Goal: Information Seeking & Learning: Learn about a topic

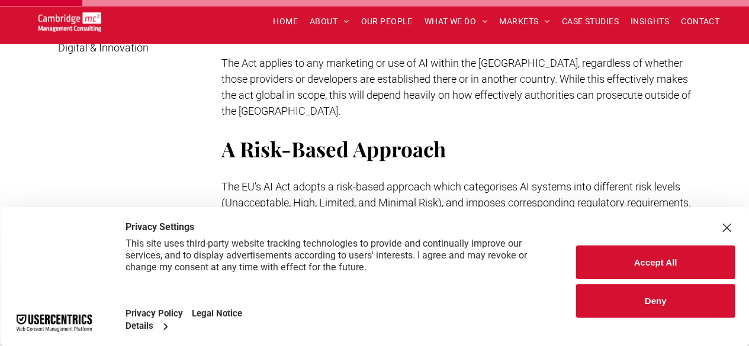
click at [665, 310] on button "Deny" at bounding box center [655, 301] width 159 height 34
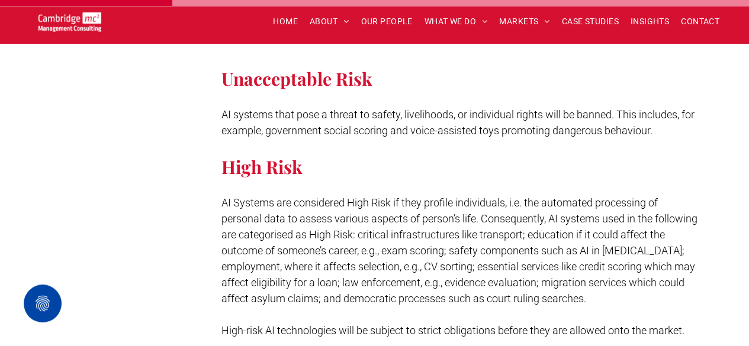
scroll to position [1093, 0]
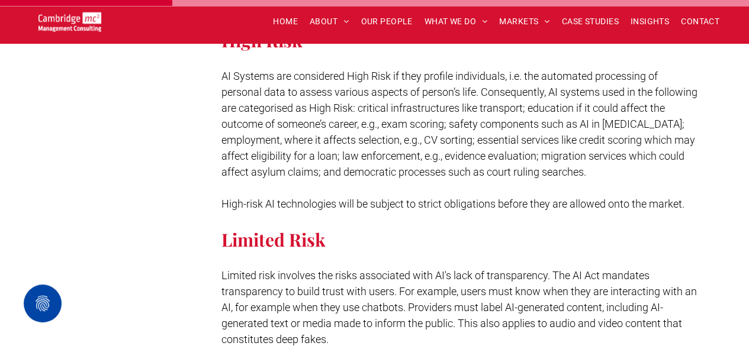
click at [374, 179] on p at bounding box center [460, 187] width 479 height 16
click at [374, 197] on span "High-risk AI technologies will be subject to strict obligations before they are…" at bounding box center [452, 203] width 463 height 12
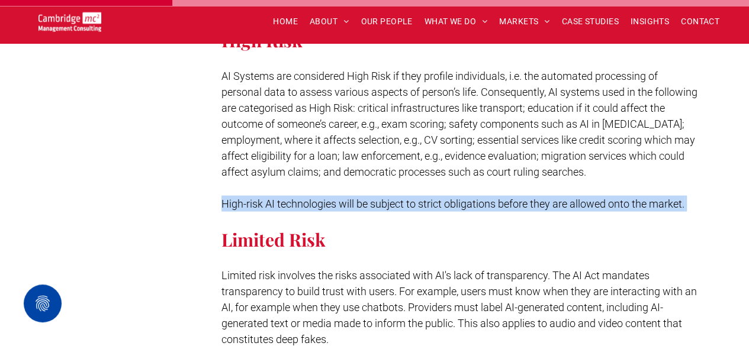
click at [374, 197] on span "High-risk AI technologies will be subject to strict obligations before they are…" at bounding box center [452, 203] width 463 height 12
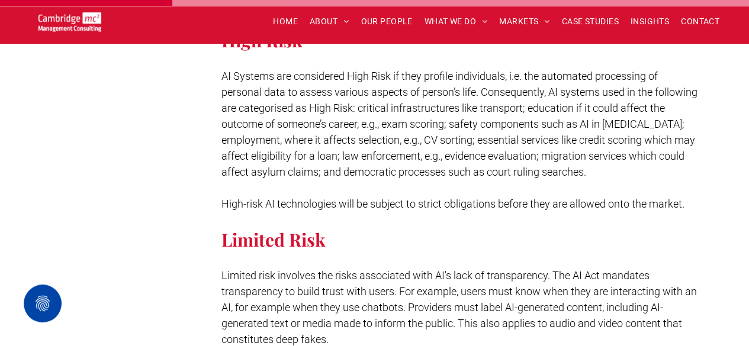
click at [340, 288] on span "Limited risk involves the risks associated with AI's lack of transparency. The …" at bounding box center [458, 307] width 475 height 76
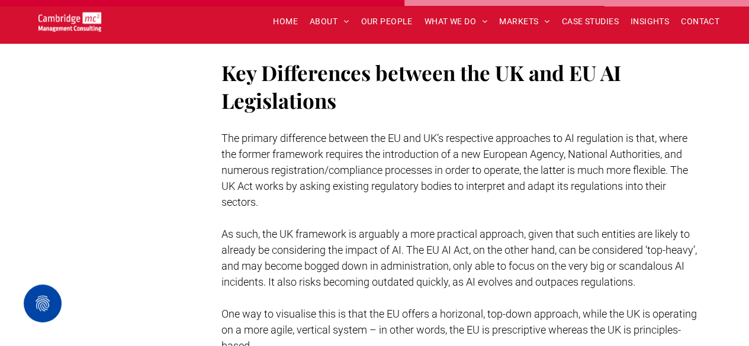
scroll to position [2550, 0]
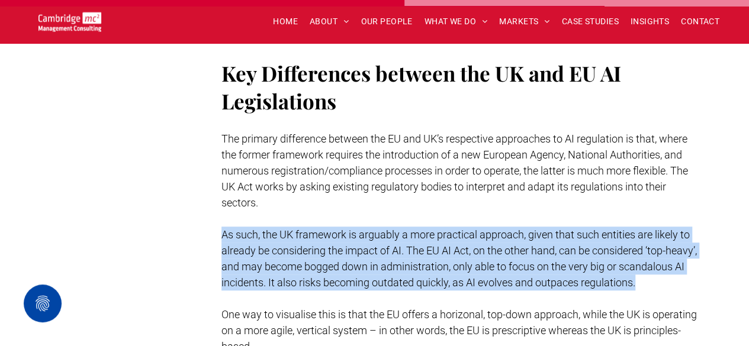
drag, startPoint x: 222, startPoint y: 211, endPoint x: 382, endPoint y: 280, distance: 174.5
click at [382, 280] on p "As such, the UK framework is arguably a more practical approach, given that suc…" at bounding box center [460, 259] width 479 height 64
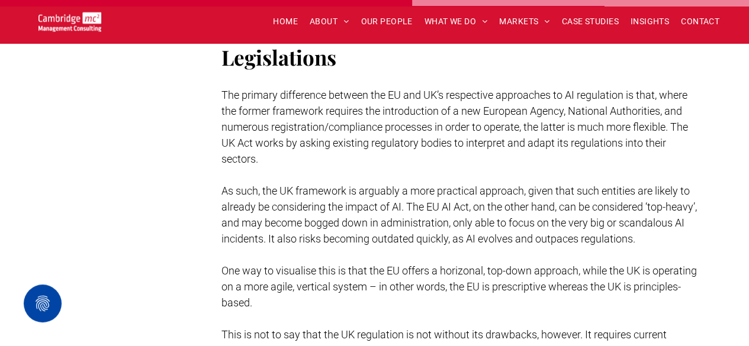
scroll to position [2593, 0]
click at [309, 190] on span "As such, the UK framework is arguably a more practical approach, given that suc…" at bounding box center [458, 215] width 475 height 60
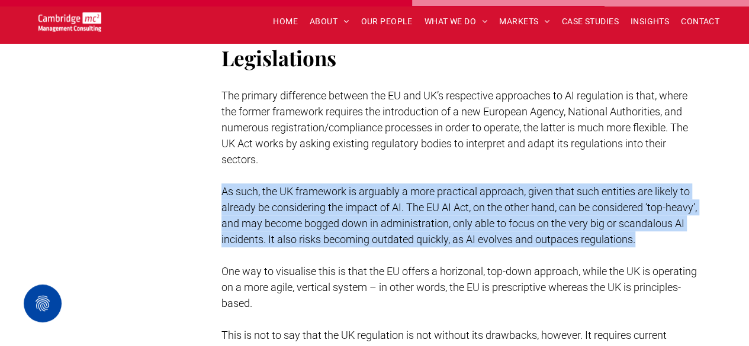
click at [309, 190] on span "As such, the UK framework is arguably a more practical approach, given that suc…" at bounding box center [458, 215] width 475 height 60
copy span "As such, the UK framework is arguably a more practical approach, given that suc…"
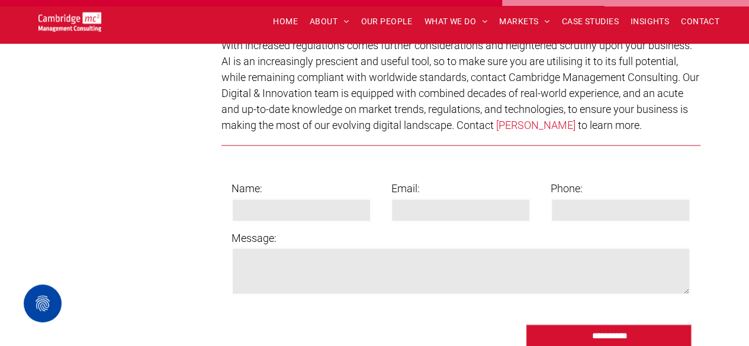
click at [268, 107] on span "With increased regulations comes further considerations and heightened scrutiny…" at bounding box center [460, 85] width 478 height 92
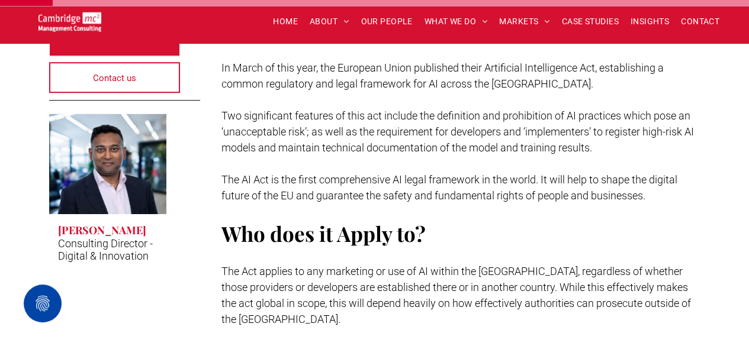
scroll to position [369, 0]
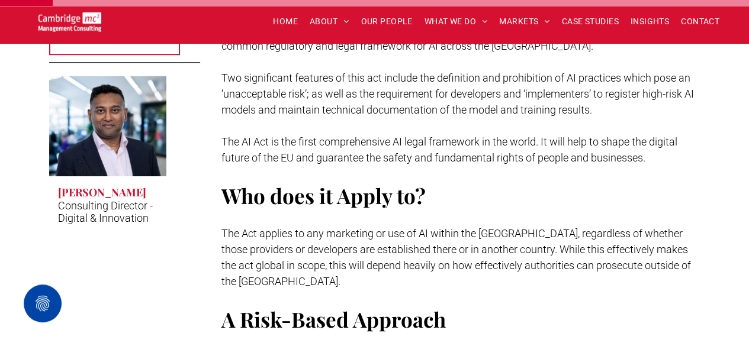
click at [126, 194] on h3 "Rachi Weerasinghe" at bounding box center [102, 192] width 88 height 14
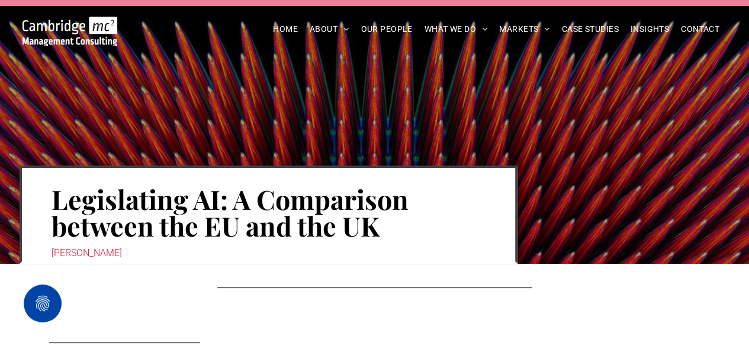
scroll to position [82, 0]
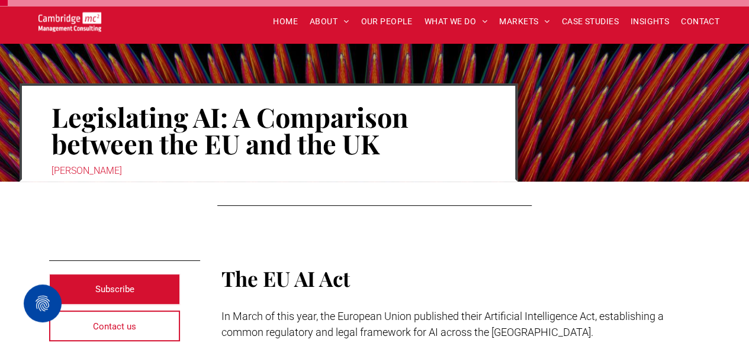
drag, startPoint x: 131, startPoint y: 173, endPoint x: 79, endPoint y: 175, distance: 52.1
click at [79, 175] on div "Rachi Weerasinghe" at bounding box center [269, 171] width 434 height 17
copy div "Weerasinghe"
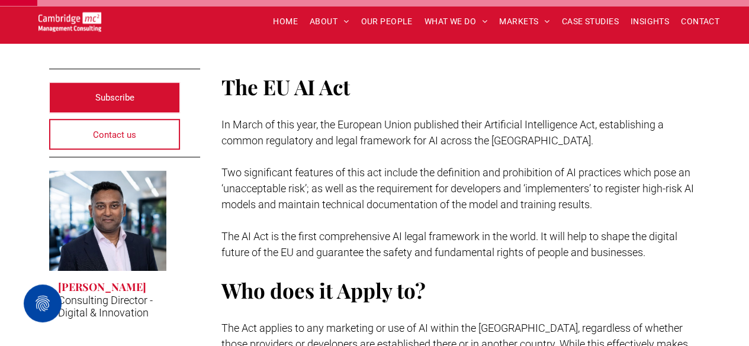
scroll to position [275, 0]
